Goal: Task Accomplishment & Management: Use online tool/utility

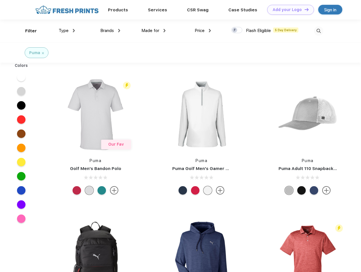
click at [289, 10] on link "Add your Logo Design Tool" at bounding box center [290, 10] width 47 height 10
click at [0, 0] on div "Design Tool" at bounding box center [0, 0] width 0 height 0
click at [304, 9] on link "Add your Logo Design Tool" at bounding box center [290, 10] width 47 height 10
click at [27, 31] on div "Filter" at bounding box center [31, 31] width 12 height 7
click at [67, 31] on span "Type" at bounding box center [64, 30] width 10 height 5
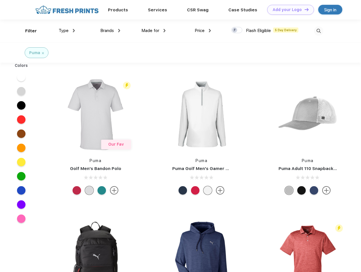
click at [110, 31] on span "Brands" at bounding box center [107, 30] width 14 height 5
click at [154, 31] on span "Made for" at bounding box center [150, 30] width 18 height 5
click at [203, 31] on span "Price" at bounding box center [200, 30] width 10 height 5
click at [237, 30] on div at bounding box center [236, 30] width 11 height 6
click at [235, 30] on input "checkbox" at bounding box center [233, 29] width 4 height 4
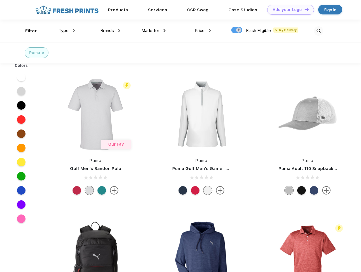
click at [319, 31] on img at bounding box center [318, 30] width 9 height 9
